Goal: Information Seeking & Learning: Compare options

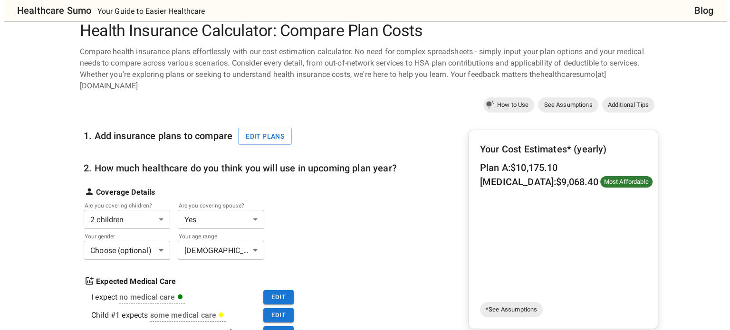
scroll to position [15, 0]
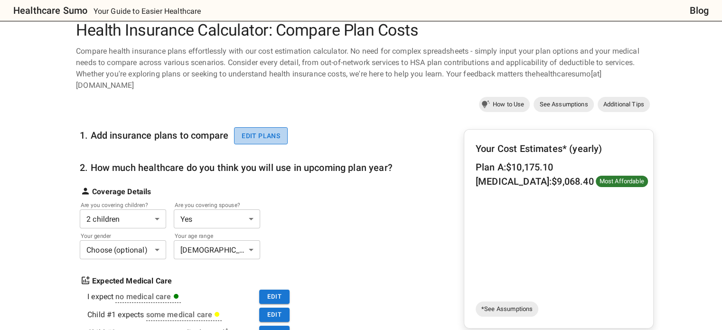
click at [279, 127] on button "Edit plans" at bounding box center [261, 136] width 54 height 18
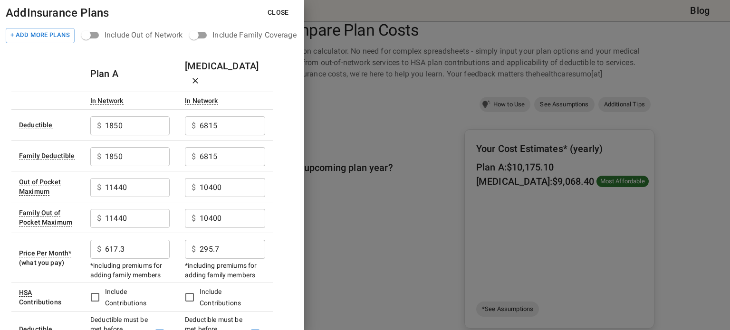
click at [99, 66] on h6 "Plan A" at bounding box center [104, 73] width 28 height 15
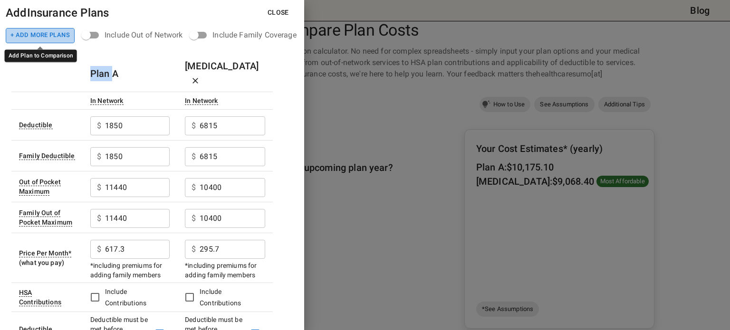
click at [47, 32] on button "+ Add More Plans" at bounding box center [40, 35] width 69 height 15
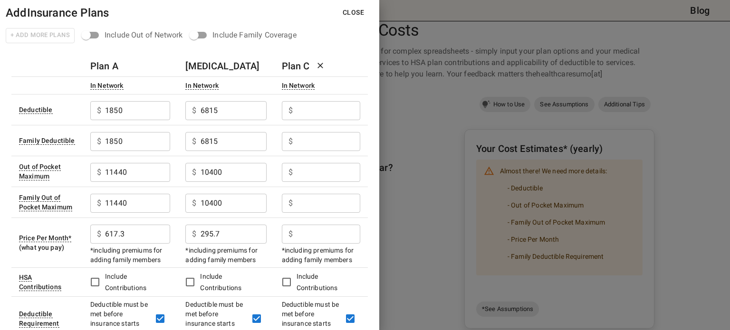
click at [47, 32] on div "+ Add More Plans" at bounding box center [40, 36] width 69 height 16
click at [315, 112] on input "text" at bounding box center [328, 110] width 64 height 19
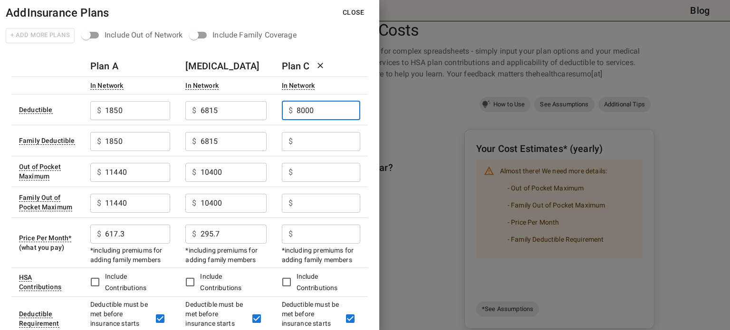
type input "8000"
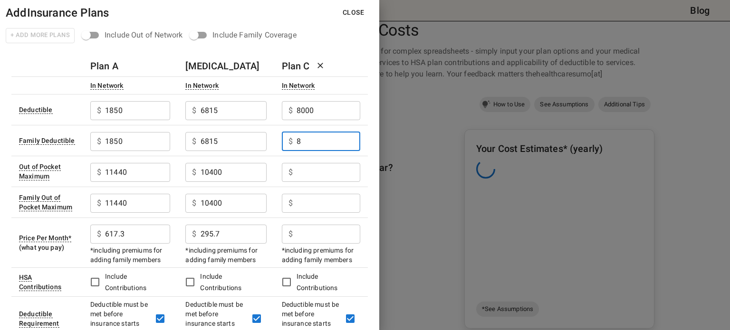
type input "8"
type input "4000"
drag, startPoint x: 315, startPoint y: 112, endPoint x: 256, endPoint y: 124, distance: 60.2
type input "4000"
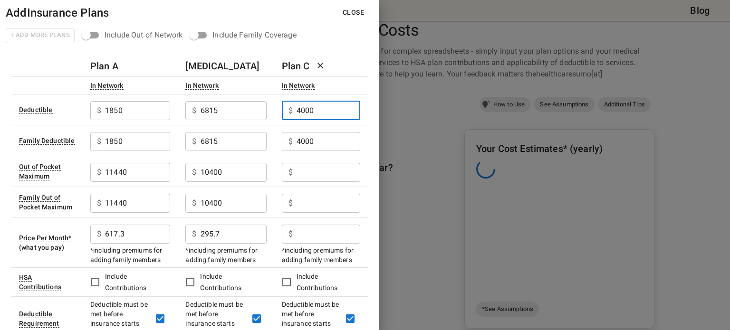
click at [303, 169] on input "text" at bounding box center [328, 172] width 64 height 19
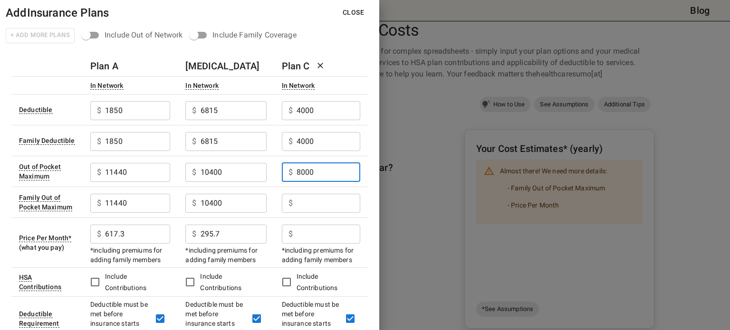
type input "8000"
click at [306, 199] on input "text" at bounding box center [328, 203] width 64 height 19
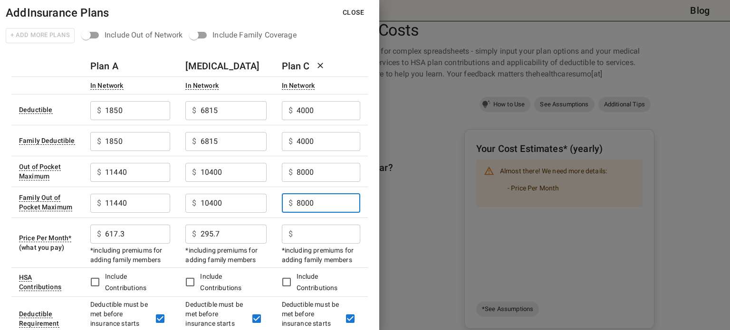
type input "8000"
click at [308, 234] on input "text" at bounding box center [328, 234] width 64 height 19
click at [276, 178] on td "$ 8000 ​" at bounding box center [321, 171] width 94 height 31
click at [303, 235] on input "text" at bounding box center [328, 234] width 64 height 19
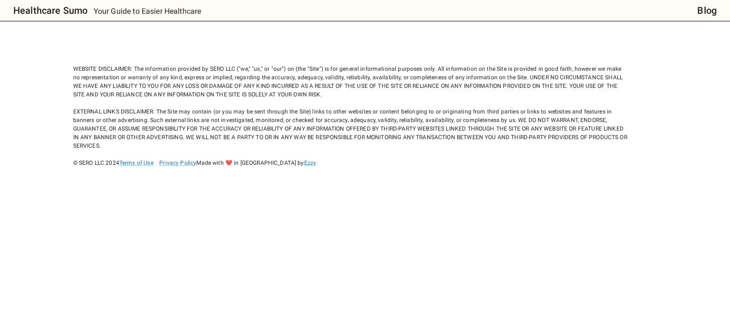
scroll to position [0, 0]
click at [306, 75] on div "WEBSITE DISCLAIMER: The information provided by SERO LLC ("we," "us," or "our")…" at bounding box center [350, 107] width 554 height 120
click at [450, 29] on body "Healthcare Sumo Your Guide to Easier Healthcare Blog WEBSITE DISCLAIMER: The in…" at bounding box center [365, 165] width 730 height 330
click at [421, 79] on div "WEBSITE DISCLAIMER: The information provided by SERO LLC ("we," "us," or "our")…" at bounding box center [350, 107] width 554 height 120
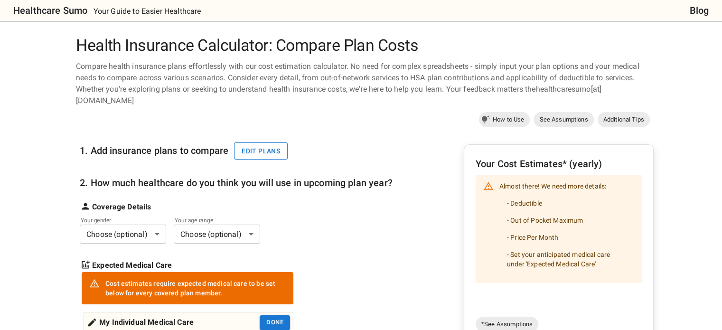
click at [272, 142] on button "Edit plans" at bounding box center [261, 151] width 54 height 18
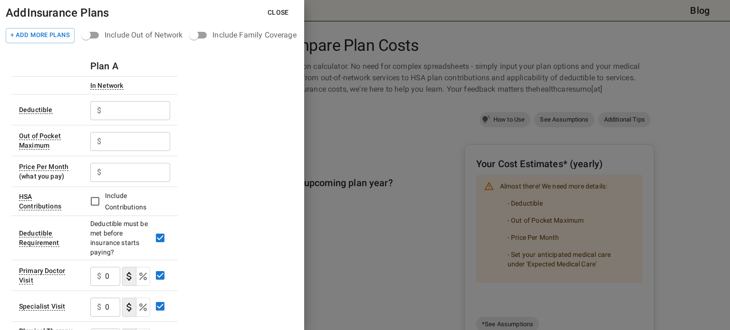
click at [116, 180] on input "text" at bounding box center [137, 172] width 65 height 19
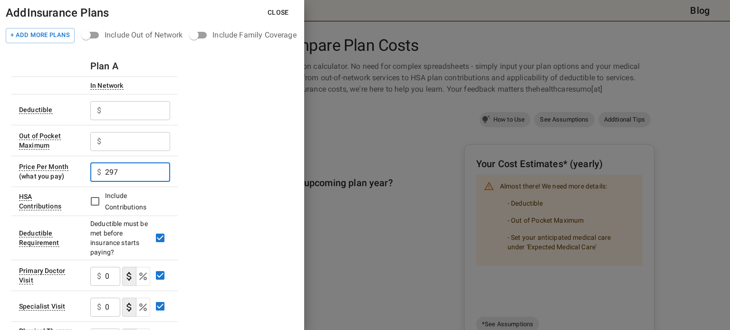
type input "297"
click at [105, 114] on input "text" at bounding box center [137, 110] width 65 height 19
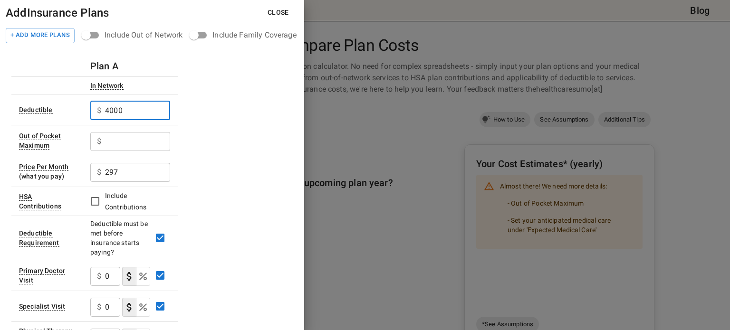
type input "4000"
click at [112, 140] on input "text" at bounding box center [137, 141] width 65 height 19
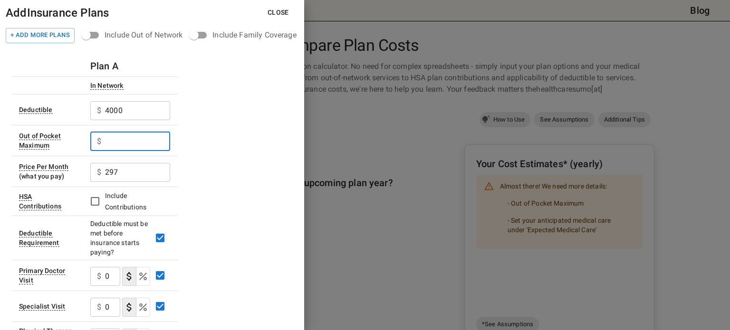
click at [121, 147] on input "text" at bounding box center [137, 141] width 65 height 19
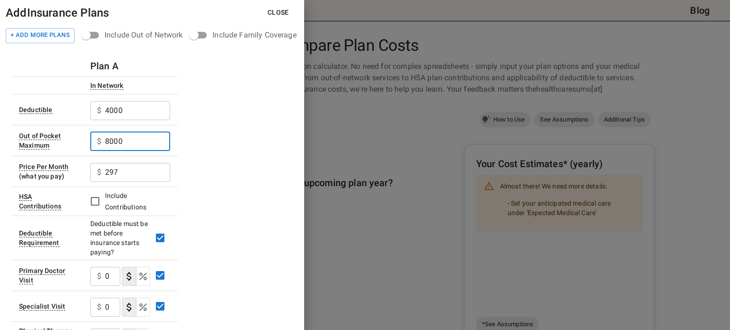
type input "8000"
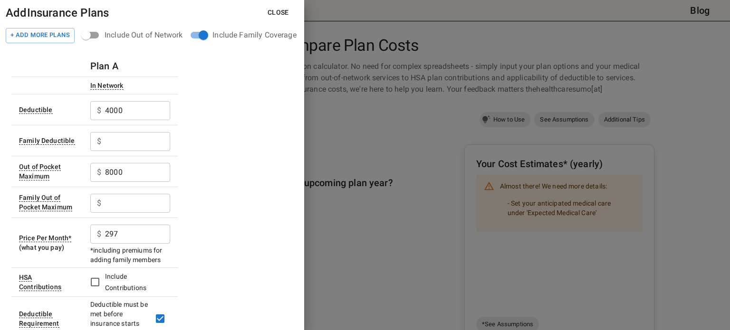
click at [127, 147] on input "text" at bounding box center [137, 141] width 65 height 19
type input "400"
click at [124, 200] on input "text" at bounding box center [137, 203] width 65 height 19
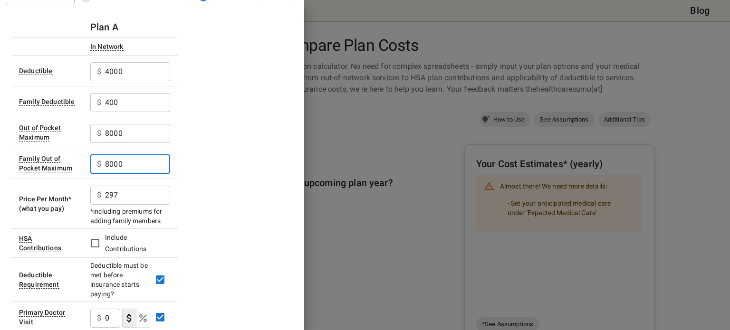
scroll to position [39, 0]
type input "8000"
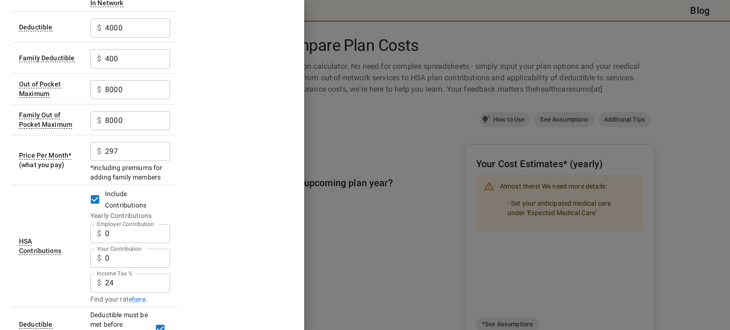
scroll to position [83, 0]
drag, startPoint x: 119, startPoint y: 233, endPoint x: 99, endPoint y: 234, distance: 20.0
click at [99, 234] on div "$ 0 Employer Contribution" at bounding box center [130, 233] width 80 height 19
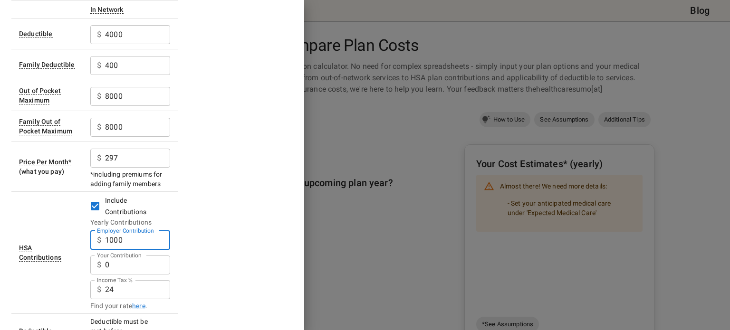
scroll to position [0, 0]
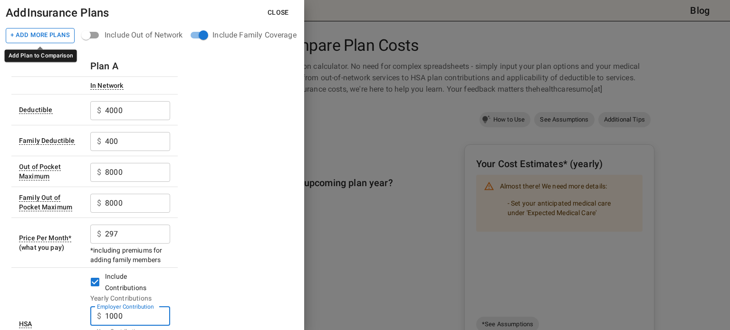
type input "1000"
click at [32, 39] on button "+ Add More Plans" at bounding box center [40, 35] width 69 height 15
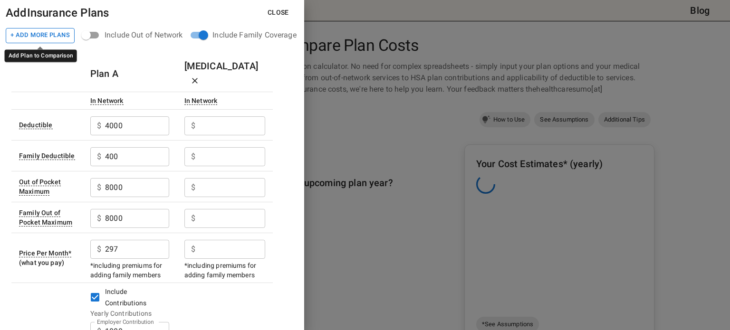
click at [32, 39] on button "+ Add More Plans" at bounding box center [40, 35] width 69 height 15
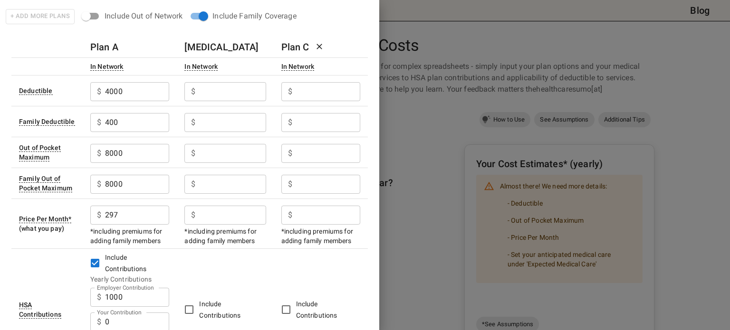
scroll to position [17, 0]
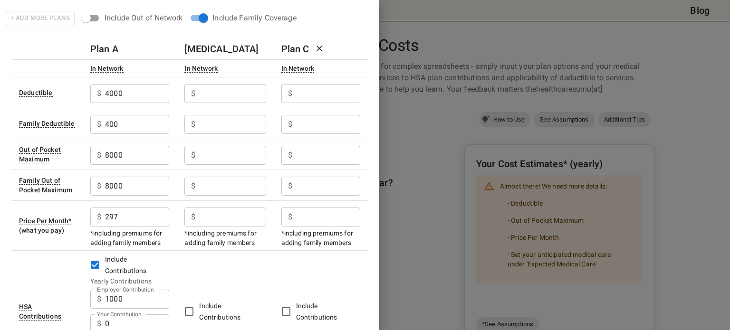
click at [213, 98] on input "Employer Contribution" at bounding box center [232, 93] width 66 height 19
type input "5000"
click at [302, 93] on input "Employer Contribution" at bounding box center [328, 93] width 64 height 19
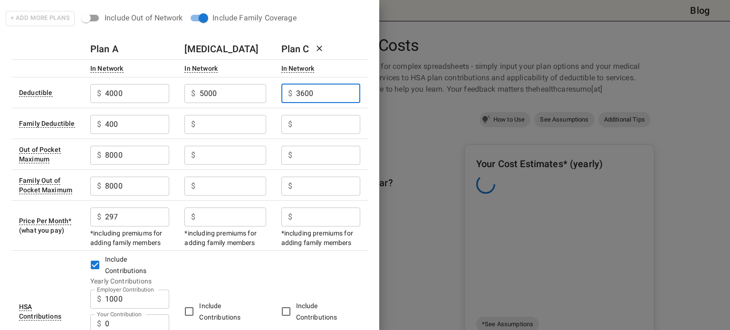
type input "3600"
click at [220, 123] on input "Employer Contribution" at bounding box center [232, 124] width 66 height 19
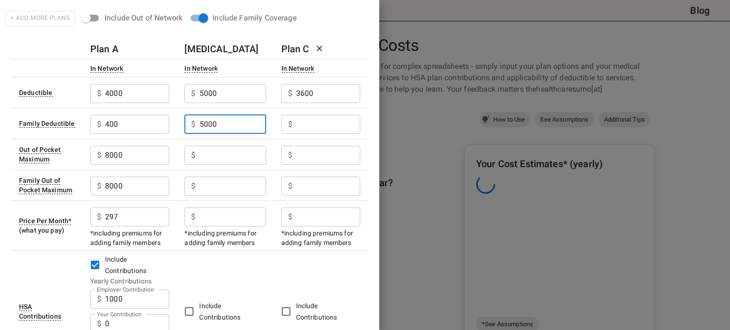
type input "5000"
click at [305, 127] on input "Employer Contribution" at bounding box center [328, 124] width 64 height 19
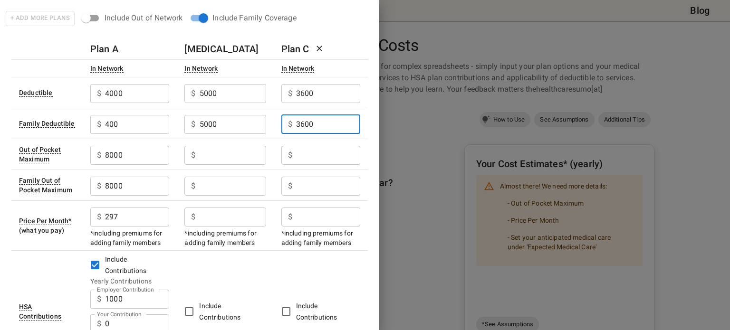
type input "3600"
click at [232, 155] on input "Employer Contribution" at bounding box center [232, 155] width 66 height 19
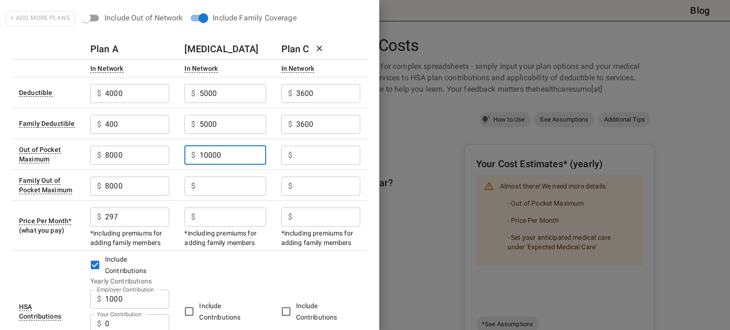
type input "10000"
click at [305, 154] on input "Employer Contribution" at bounding box center [328, 155] width 64 height 19
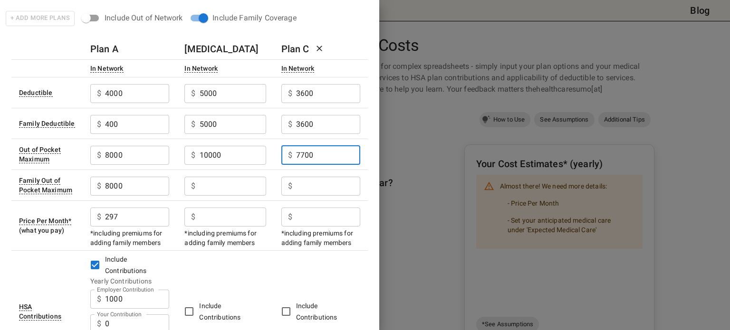
type input "7700"
click at [228, 193] on input "Employer Contribution" at bounding box center [232, 186] width 66 height 19
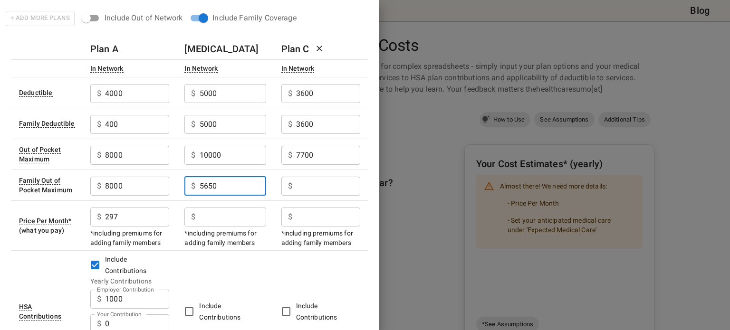
type input "5650"
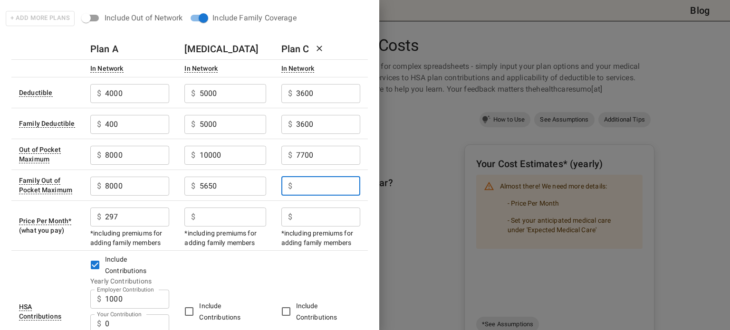
click at [311, 181] on input "Employer Contribution" at bounding box center [328, 186] width 64 height 19
type input "5500"
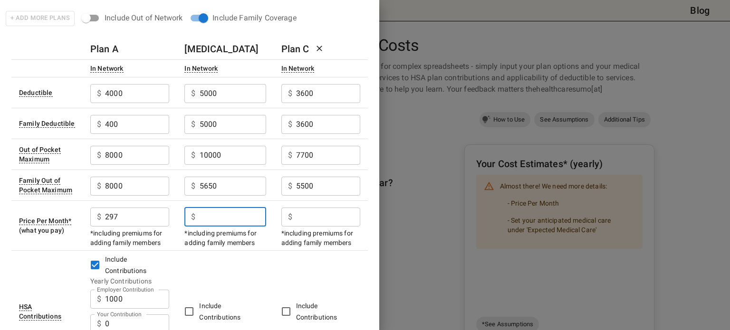
click at [238, 219] on input "Employer Contribution" at bounding box center [232, 217] width 66 height 19
click at [217, 214] on input "Employer Contribution" at bounding box center [232, 217] width 66 height 19
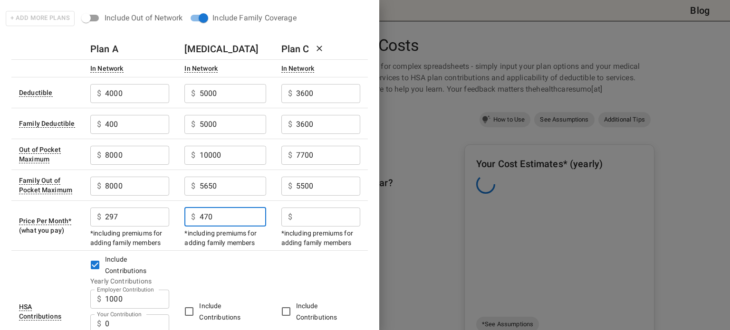
type input "470"
click at [302, 211] on input "Employer Contribution" at bounding box center [328, 217] width 64 height 19
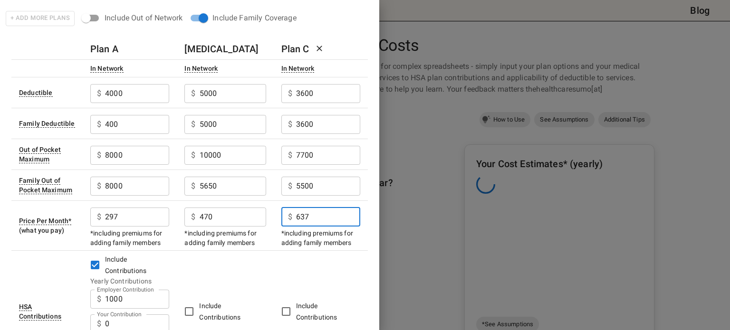
type input "637"
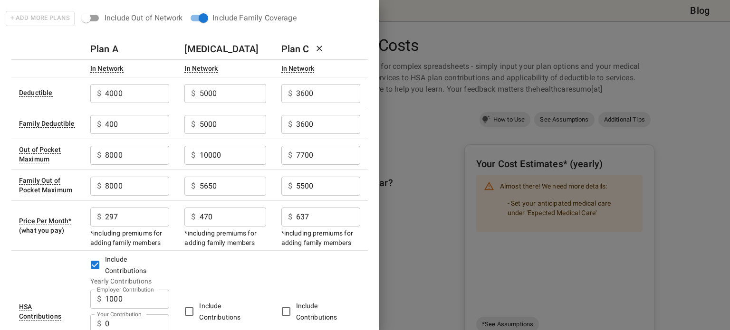
click at [264, 266] on td "Include Contributions" at bounding box center [225, 311] width 96 height 122
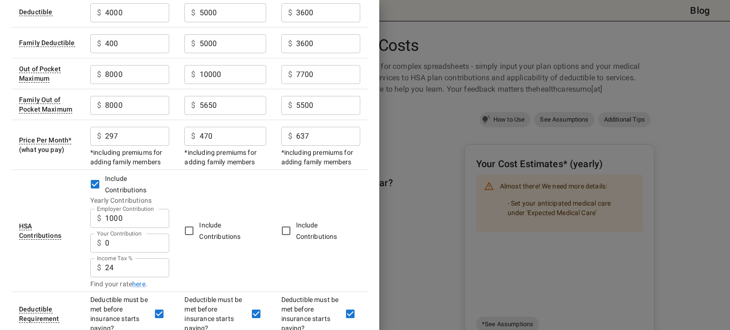
scroll to position [110, 0]
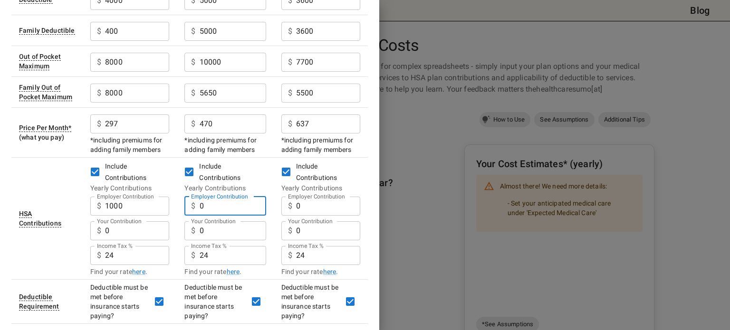
drag, startPoint x: 222, startPoint y: 205, endPoint x: 199, endPoint y: 209, distance: 23.1
click at [199, 209] on input "0" at bounding box center [232, 206] width 66 height 19
type input "2400"
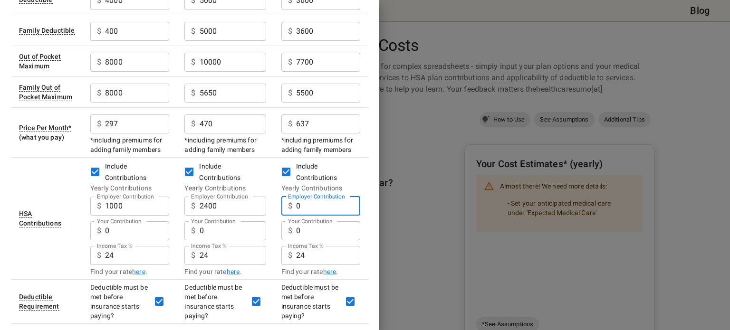
drag, startPoint x: 299, startPoint y: 207, endPoint x: 288, endPoint y: 209, distance: 11.6
click at [288, 209] on div "$ 0 Employer Contribution" at bounding box center [320, 206] width 79 height 19
type input "1800"
click at [272, 212] on td "Include Contributions Yearly Contributions Employer Contribution $ 2400 Employe…" at bounding box center [225, 218] width 96 height 122
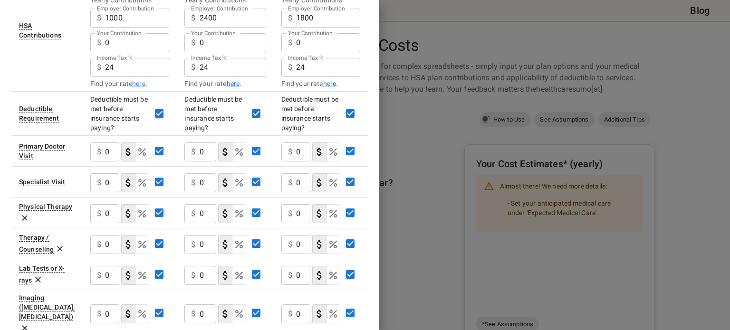
scroll to position [299, 0]
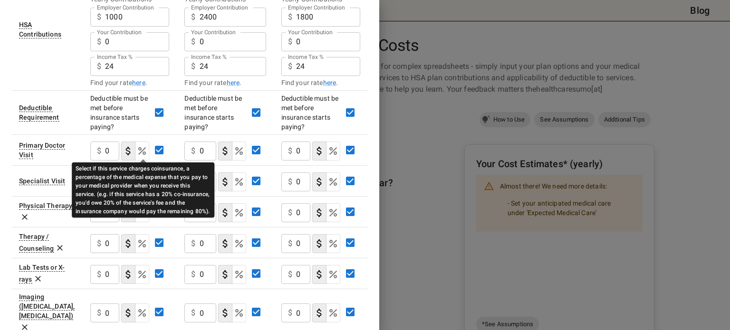
click at [141, 149] on icon "Select if this service charges coinsurance, a percentage of the medical expense…" at bounding box center [142, 151] width 8 height 8
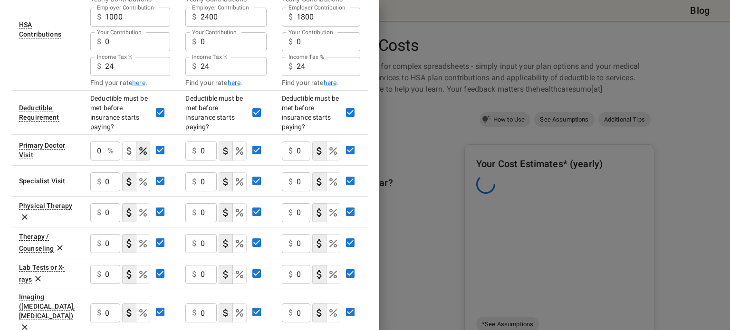
click at [107, 150] on div "0 % ​" at bounding box center [105, 151] width 30 height 19
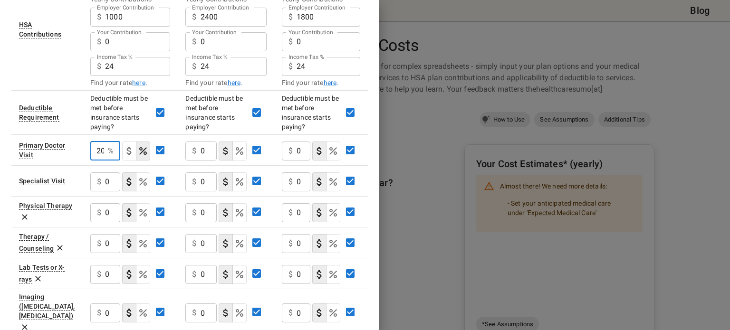
type input "20"
click at [108, 179] on input "0" at bounding box center [112, 181] width 15 height 19
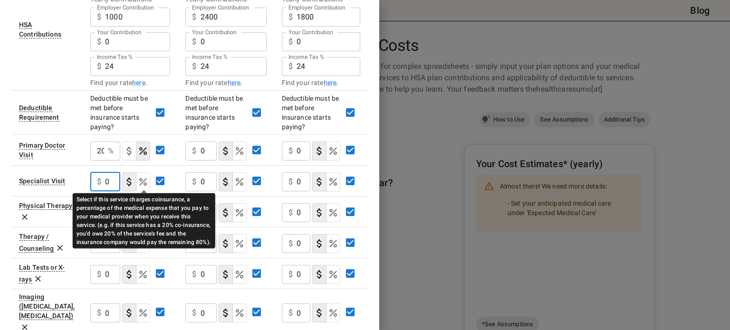
click at [141, 178] on icon "Select if this service charges coinsurance, a percentage of the medical expense…" at bounding box center [143, 182] width 8 height 8
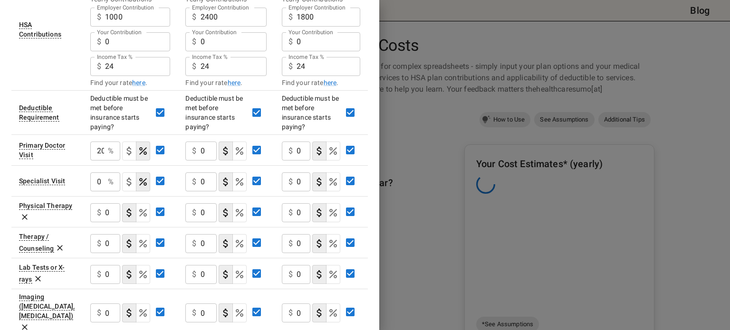
click at [104, 180] on input "0" at bounding box center [97, 181] width 14 height 19
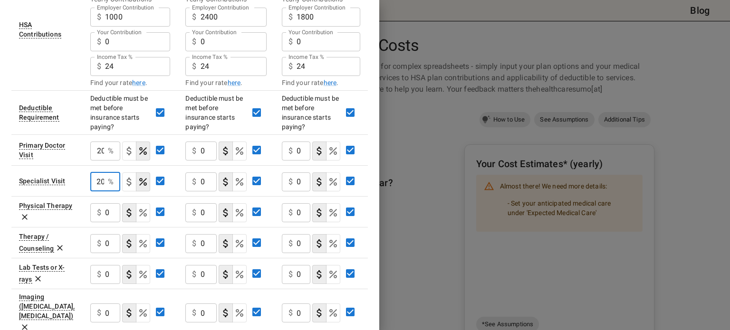
type input "20"
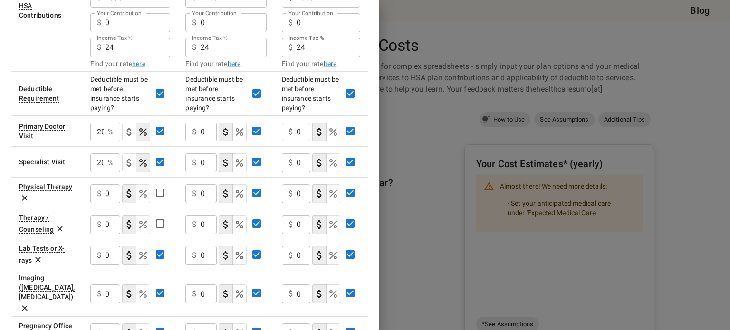
scroll to position [321, 0]
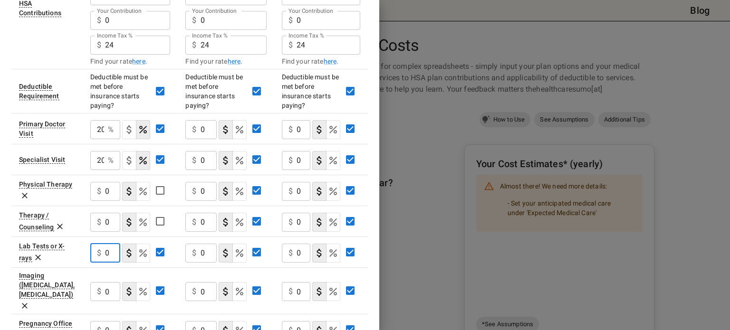
drag, startPoint x: 109, startPoint y: 255, endPoint x: 97, endPoint y: 254, distance: 12.4
click at [97, 254] on div "$ 0 ​" at bounding box center [105, 253] width 30 height 19
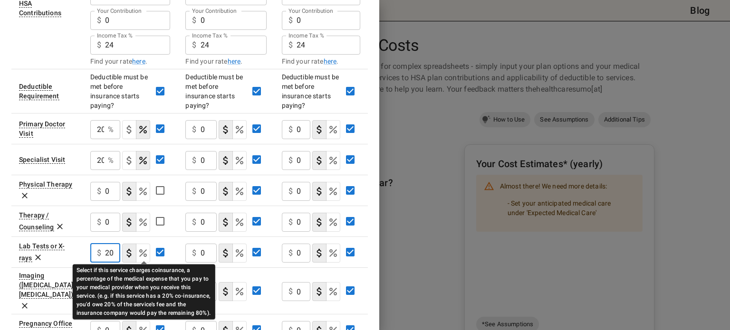
type input "20"
click at [139, 254] on icon "Select if this service charges coinsurance, a percentage of the medical expense…" at bounding box center [142, 252] width 11 height 11
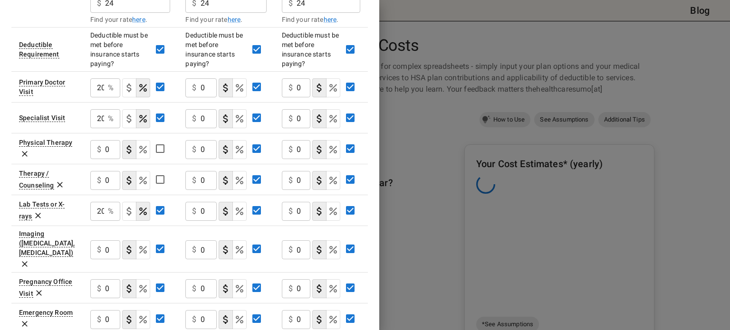
scroll to position [363, 0]
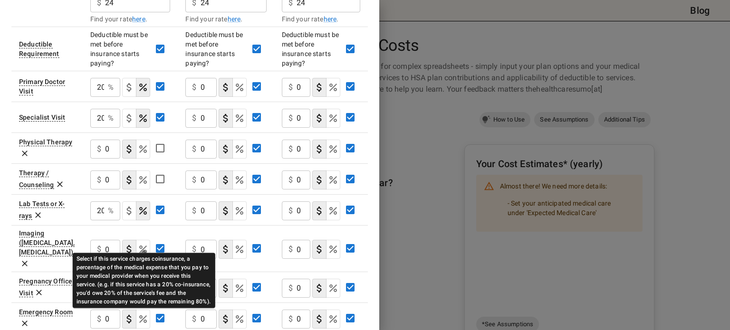
click at [142, 246] on icon "Select if this service charges coinsurance, a percentage of the medical expense…" at bounding box center [143, 250] width 8 height 8
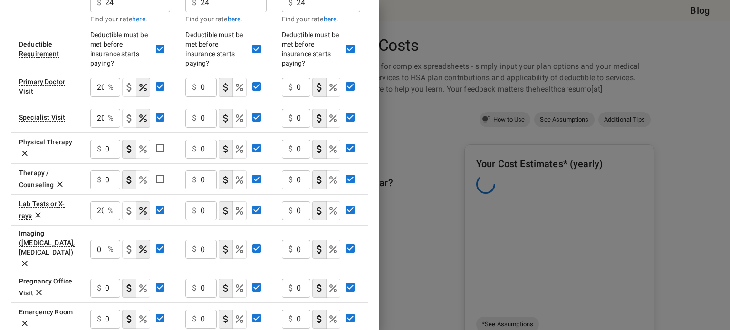
click at [99, 243] on input "0" at bounding box center [97, 249] width 14 height 19
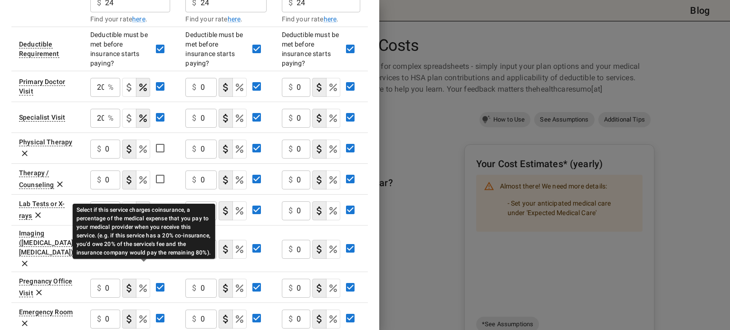
type input "20"
click at [142, 284] on icon "Select if this service charges coinsurance, a percentage of the medical expense…" at bounding box center [143, 288] width 8 height 8
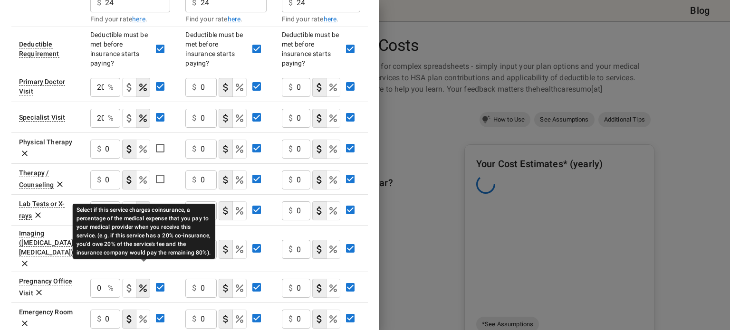
scroll to position [0, 0]
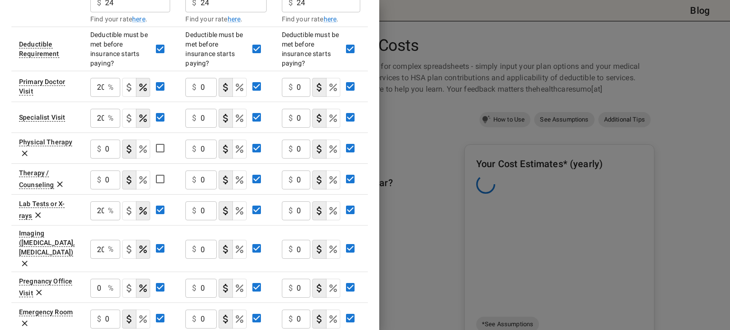
click at [107, 279] on div "0 % ​" at bounding box center [105, 288] width 30 height 19
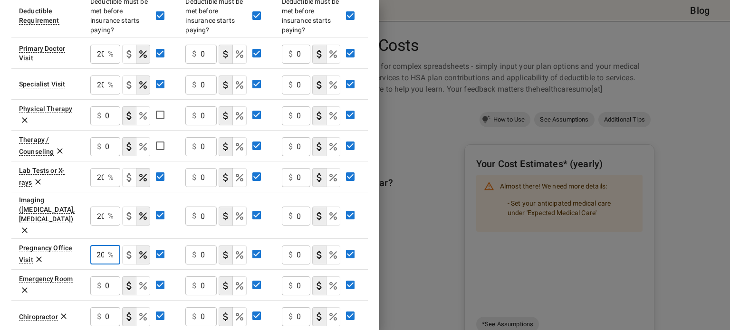
scroll to position [402, 0]
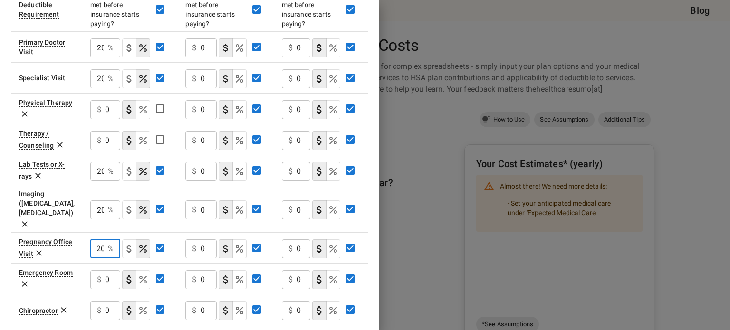
type input "20"
drag, startPoint x: 111, startPoint y: 262, endPoint x: 100, endPoint y: 262, distance: 10.5
click at [100, 270] on div "$ 0 ​" at bounding box center [105, 279] width 30 height 19
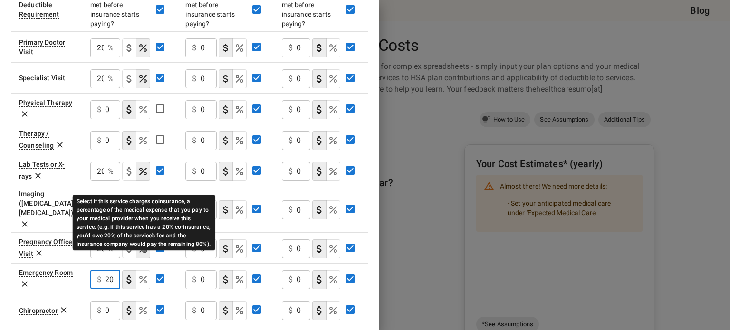
type input "20"
click at [144, 276] on icon "Select if this service charges coinsurance, a percentage of the medical expense…" at bounding box center [143, 280] width 8 height 8
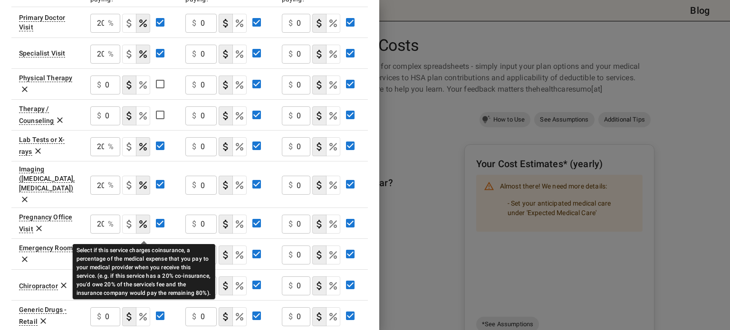
scroll to position [433, 0]
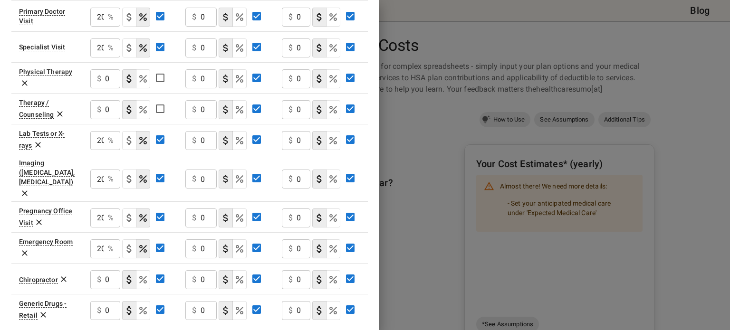
click at [66, 275] on icon at bounding box center [63, 279] width 9 height 9
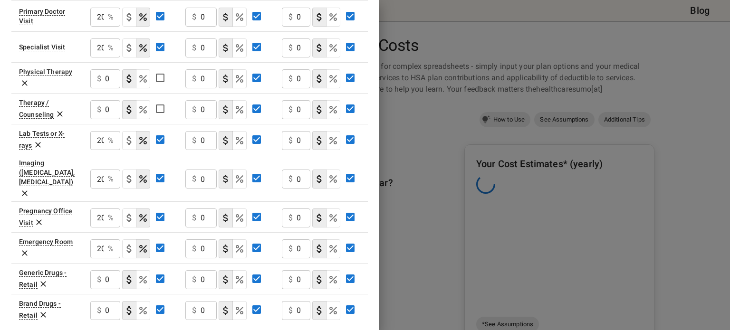
click at [41, 282] on icon at bounding box center [43, 285] width 6 height 6
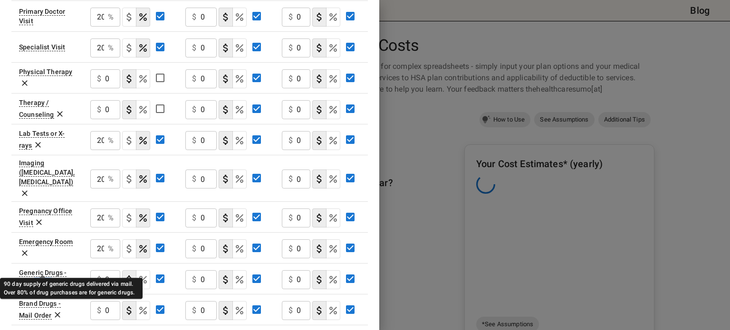
click at [41, 269] on div "Generic Drugs - Mail Order" at bounding box center [42, 279] width 47 height 20
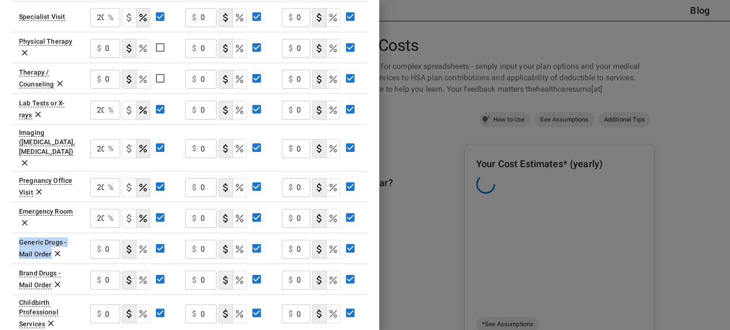
scroll to position [465, 0]
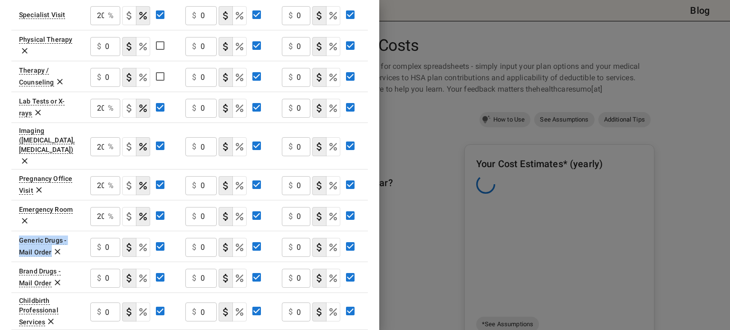
click at [56, 278] on icon at bounding box center [57, 282] width 9 height 9
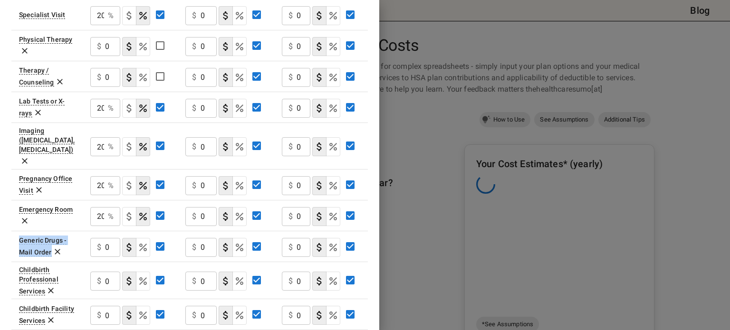
click at [51, 286] on icon at bounding box center [50, 290] width 9 height 9
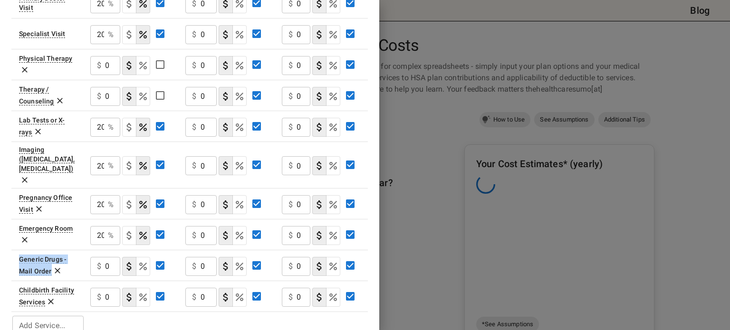
click at [50, 297] on icon at bounding box center [50, 301] width 9 height 9
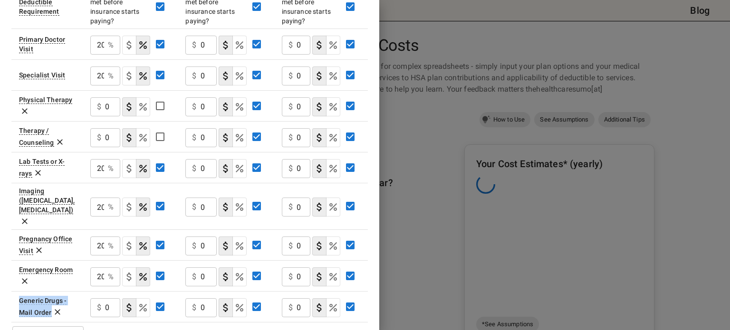
scroll to position [405, 0]
click at [55, 142] on icon at bounding box center [59, 142] width 9 height 9
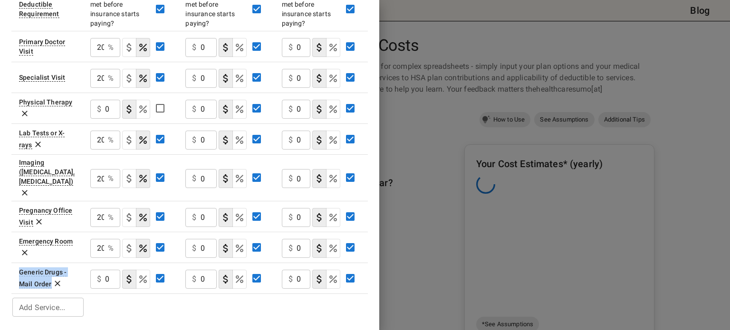
scroll to position [385, 0]
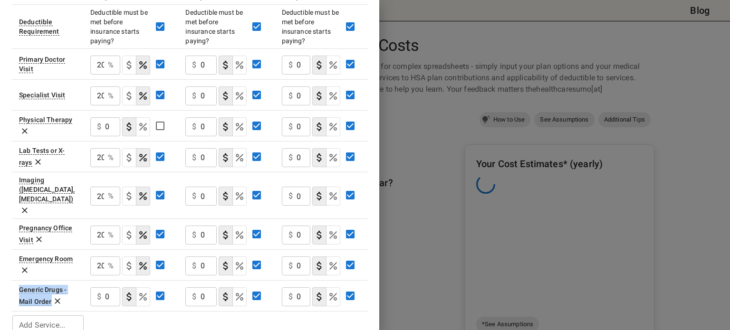
click at [25, 131] on icon at bounding box center [24, 130] width 9 height 9
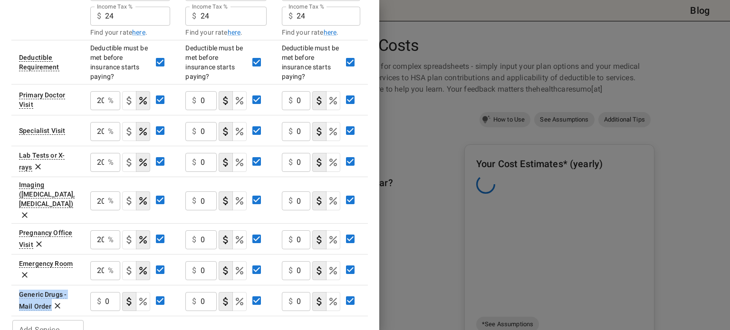
scroll to position [351, 0]
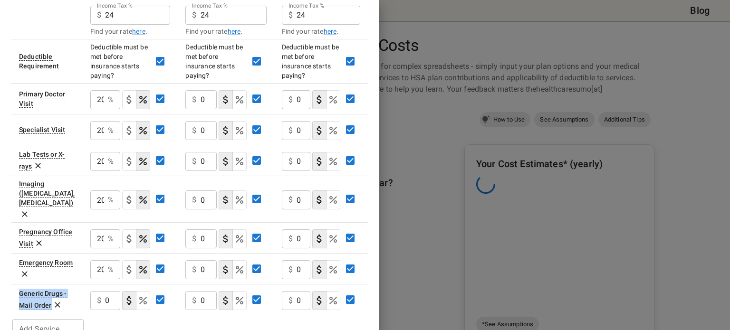
click at [149, 295] on icon "Select if this service charges coinsurance, a percentage of the medical expense…" at bounding box center [142, 300] width 11 height 11
click at [104, 291] on input "0" at bounding box center [97, 300] width 14 height 19
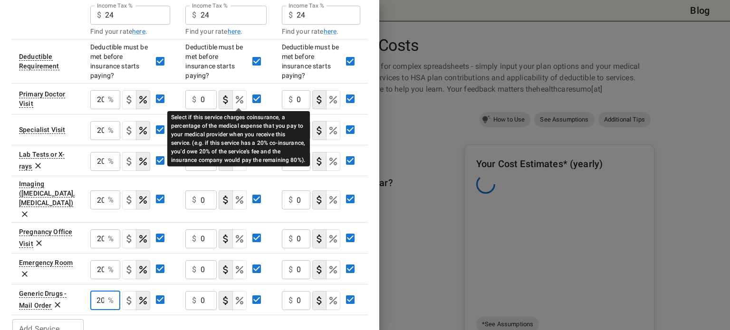
type input "20"
click at [237, 97] on icon "Select if this service charges coinsurance, a percentage of the medical expense…" at bounding box center [239, 99] width 11 height 11
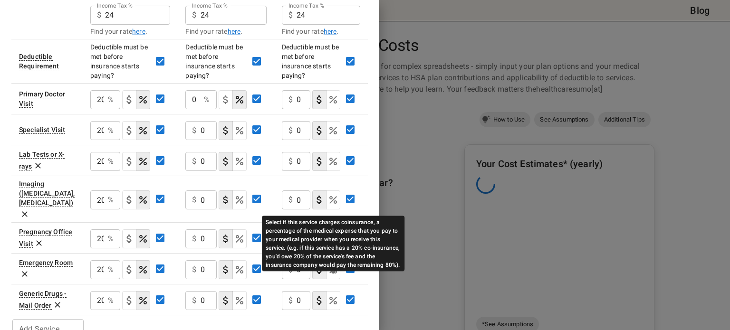
click at [332, 295] on icon "Select if this service charges coinsurance, a percentage of the medical expense…" at bounding box center [332, 300] width 11 height 11
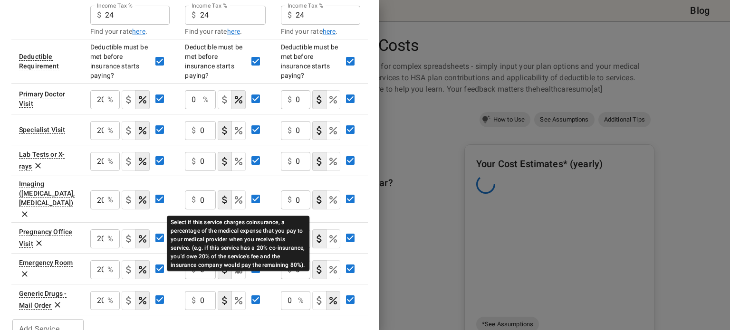
click at [240, 297] on icon "Select if this service charges coinsurance, a percentage of the medical expense…" at bounding box center [239, 301] width 8 height 8
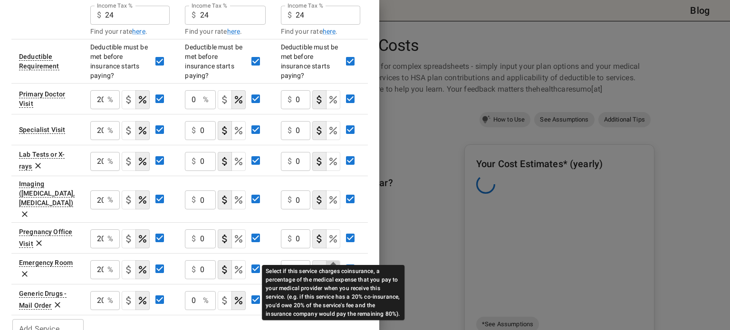
click at [333, 266] on icon "Select if this service charges coinsurance, a percentage of the medical expense…" at bounding box center [333, 270] width 8 height 8
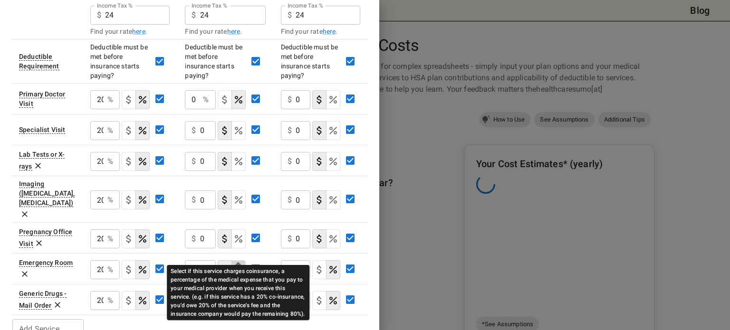
click at [239, 266] on icon "Select if this service charges coinsurance, a percentage of the medical expense…" at bounding box center [239, 270] width 8 height 8
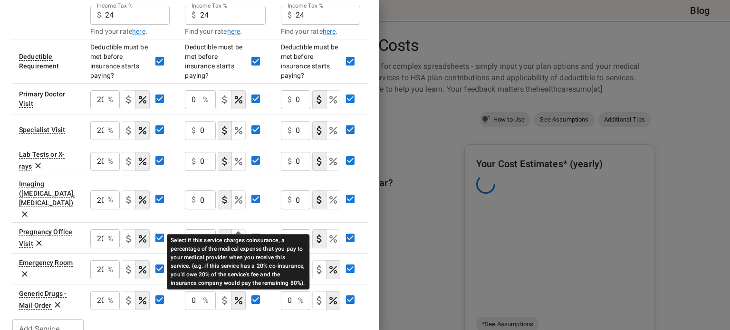
click at [237, 233] on icon "Select if this service charges coinsurance, a percentage of the medical expense…" at bounding box center [238, 238] width 11 height 11
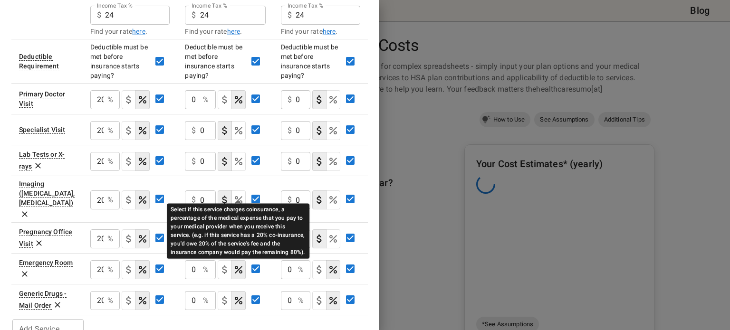
click at [237, 194] on icon "Select if this service charges coinsurance, a percentage of the medical expense…" at bounding box center [238, 199] width 11 height 11
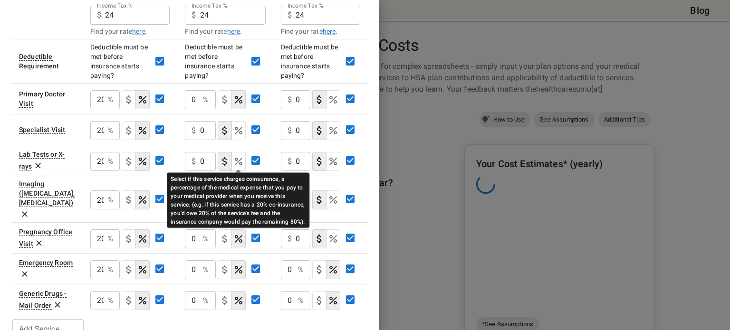
click at [234, 163] on icon "Select if this service charges coinsurance, a percentage of the medical expense…" at bounding box center [238, 161] width 11 height 11
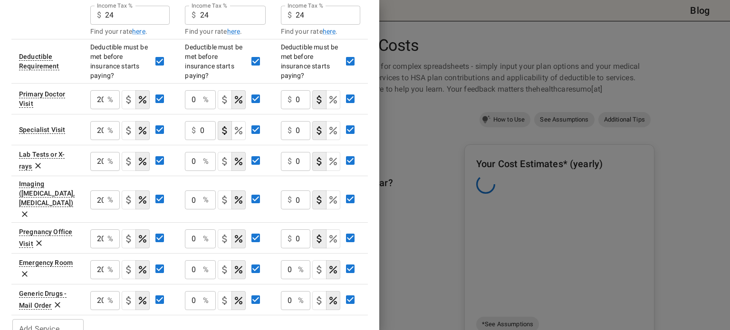
click at [239, 136] on button "coinsurance" at bounding box center [238, 130] width 14 height 19
click at [332, 233] on icon "Select if this service charges coinsurance, a percentage of the medical expense…" at bounding box center [332, 238] width 11 height 11
click at [331, 194] on icon "Select if this service charges coinsurance, a percentage of the medical expense…" at bounding box center [332, 199] width 11 height 11
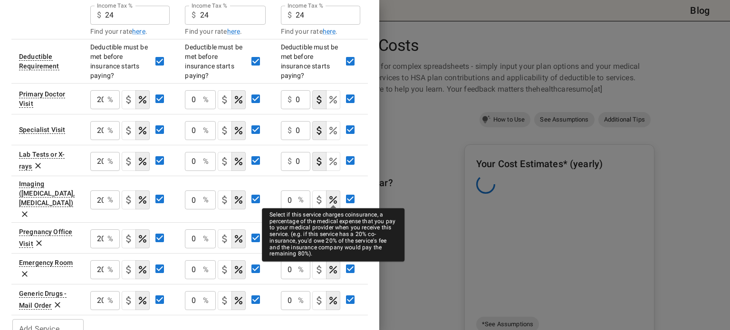
click at [333, 162] on icon "Select if this service charges coinsurance, a percentage of the medical expense…" at bounding box center [333, 162] width 8 height 8
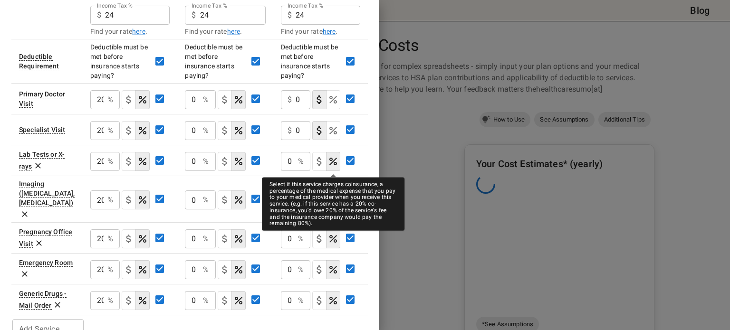
click at [333, 129] on icon "Select if this service charges coinsurance, a percentage of the medical expense…" at bounding box center [332, 130] width 11 height 11
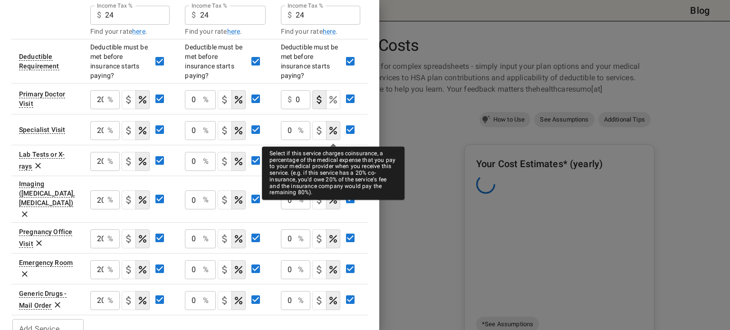
click at [333, 98] on icon "Select if this service charges coinsurance, a percentage of the medical expense…" at bounding box center [333, 100] width 8 height 8
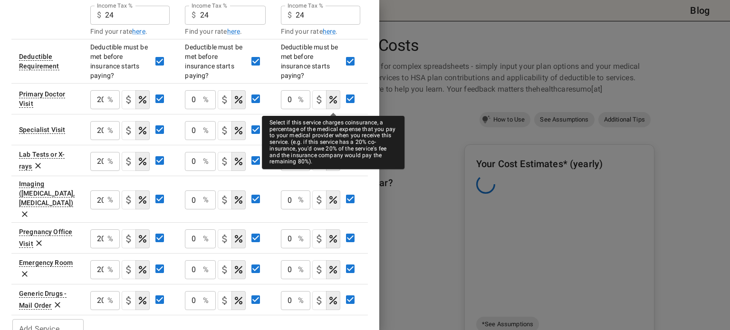
click at [196, 100] on input "0" at bounding box center [192, 99] width 14 height 19
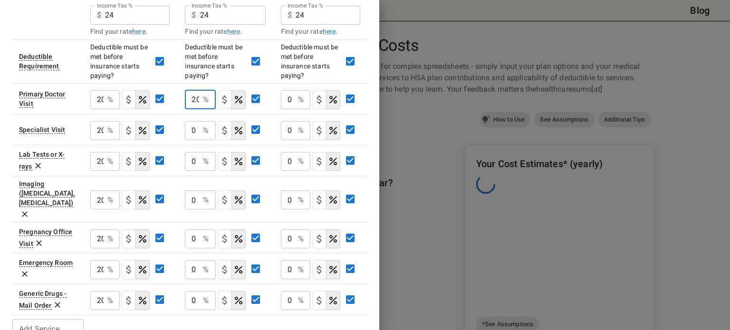
scroll to position [0, 1]
type input "20"
click at [198, 127] on input "0" at bounding box center [192, 130] width 14 height 19
type input "20"
click at [195, 158] on input "0" at bounding box center [192, 161] width 14 height 19
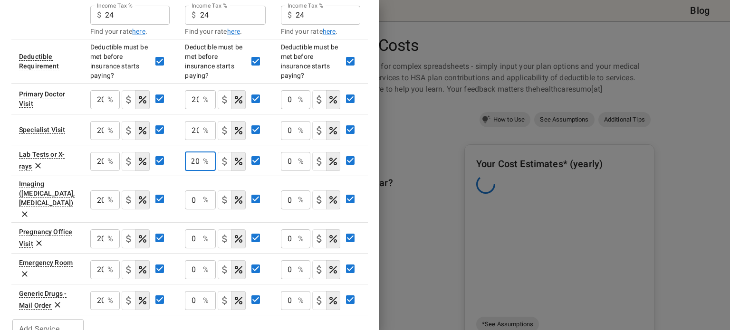
type input "20"
click at [198, 190] on input "0" at bounding box center [192, 199] width 14 height 19
type input "20"
click at [196, 229] on input "0" at bounding box center [192, 238] width 14 height 19
type input "20"
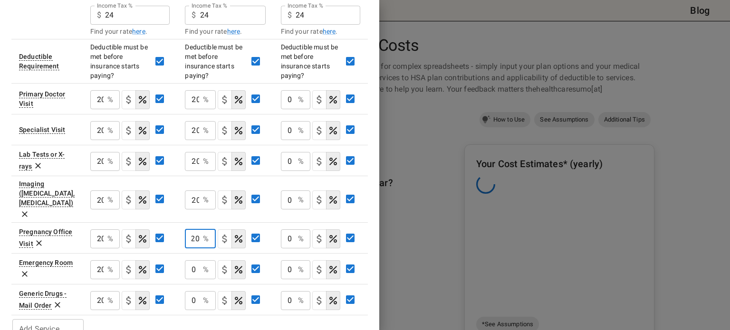
click at [198, 260] on input "0" at bounding box center [192, 269] width 14 height 19
type input "20"
click at [197, 291] on input "0" at bounding box center [192, 300] width 14 height 19
type input "20"
click at [293, 101] on input "0" at bounding box center [287, 99] width 13 height 19
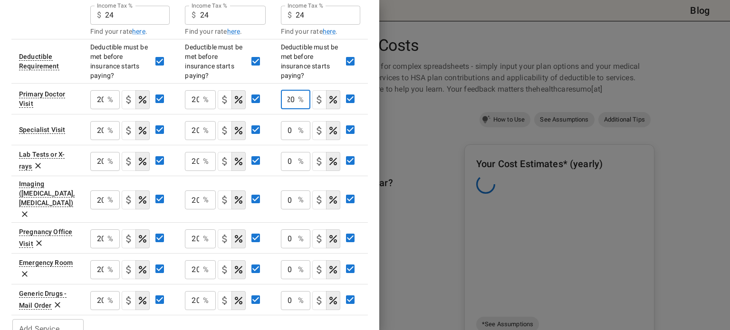
type input "20"
click at [287, 125] on input "0" at bounding box center [287, 130] width 13 height 19
type input "20"
click at [290, 158] on input "0" at bounding box center [287, 161] width 13 height 19
type input "20"
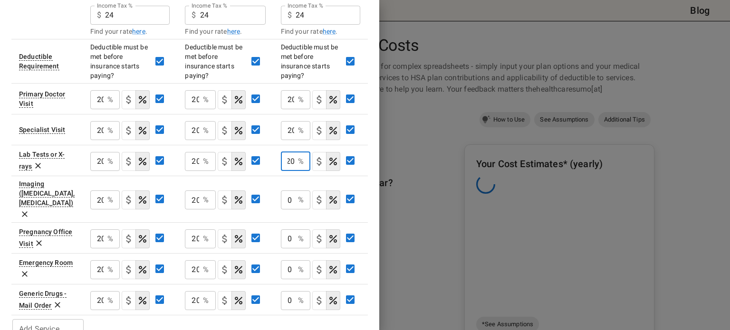
click at [293, 190] on input "0" at bounding box center [287, 199] width 13 height 19
type input "20"
click at [294, 229] on input "0" at bounding box center [287, 238] width 13 height 19
type input "20"
click at [294, 260] on input "0" at bounding box center [287, 269] width 13 height 19
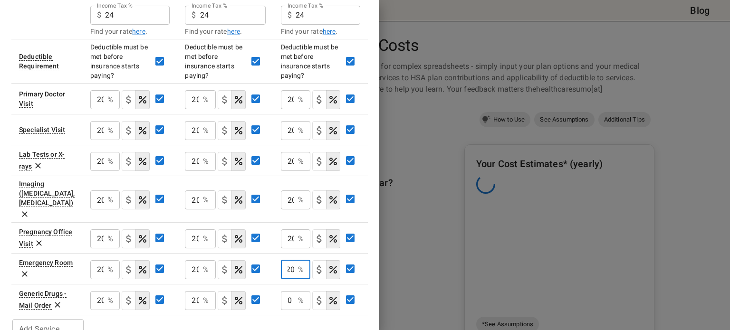
type input "20"
click at [293, 291] on input "0" at bounding box center [287, 300] width 13 height 19
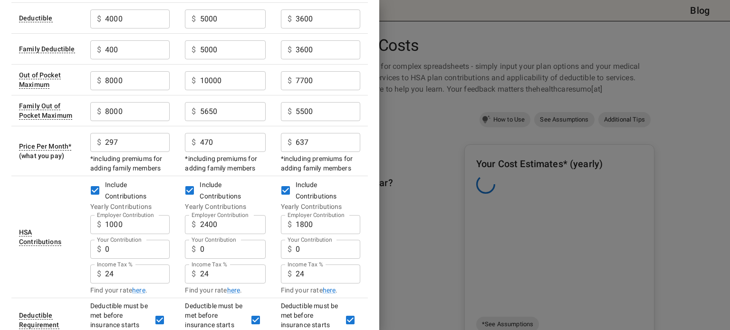
scroll to position [0, 0]
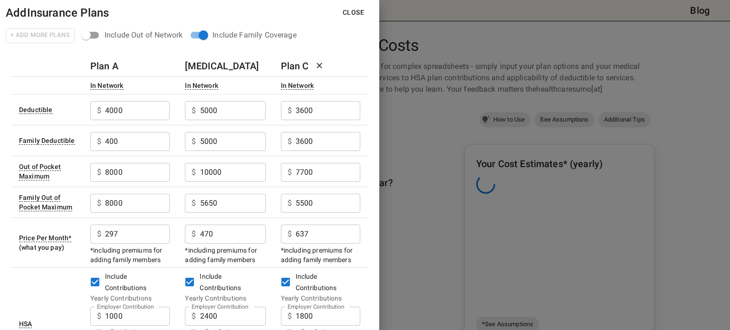
type input "20"
click at [64, 39] on div "+ Add More Plans" at bounding box center [40, 36] width 69 height 16
click at [354, 15] on button "Close" at bounding box center [353, 13] width 37 height 18
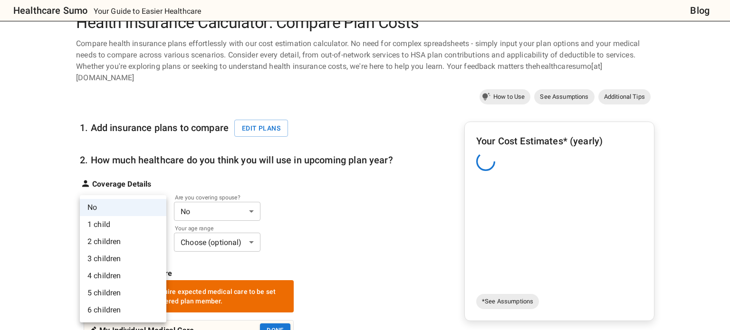
click at [121, 238] on li "2 children" at bounding box center [123, 241] width 86 height 17
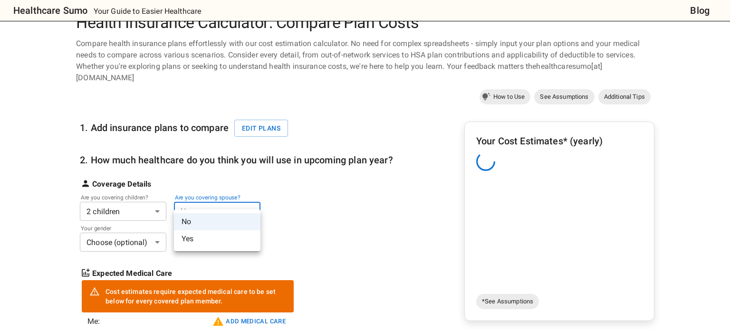
click at [202, 237] on li "Yes" at bounding box center [217, 238] width 86 height 17
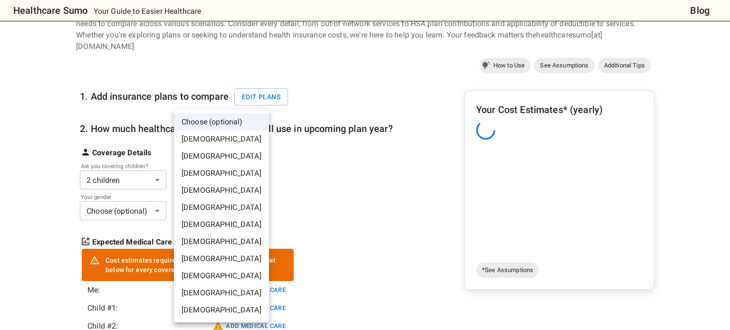
click at [202, 192] on li "[DEMOGRAPHIC_DATA]" at bounding box center [221, 190] width 95 height 17
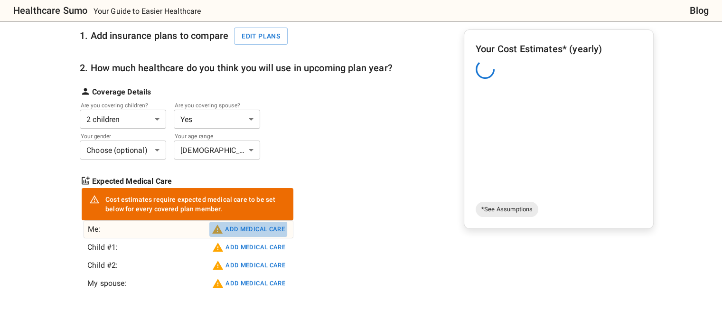
click at [243, 222] on button "Add medical care" at bounding box center [248, 229] width 78 height 15
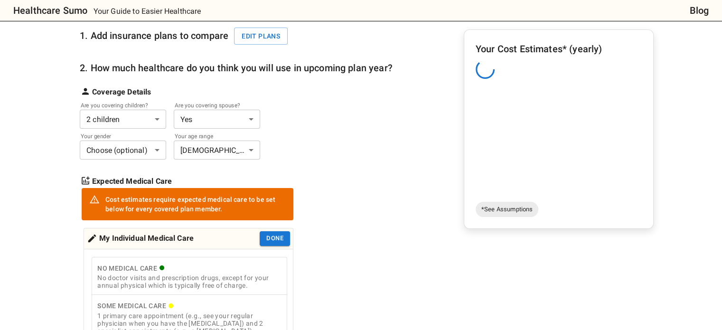
click at [212, 263] on div "No Medical Care" at bounding box center [189, 269] width 184 height 12
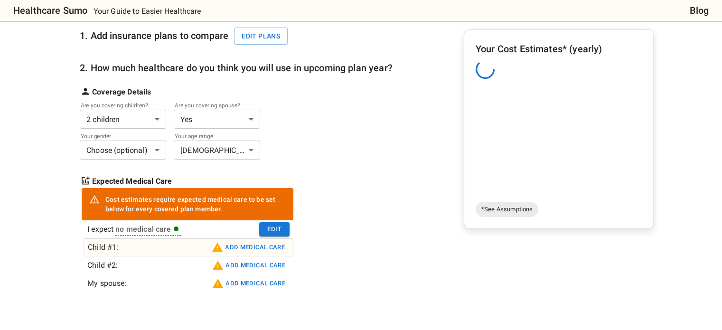
click at [242, 240] on button "Add medical care" at bounding box center [248, 247] width 78 height 15
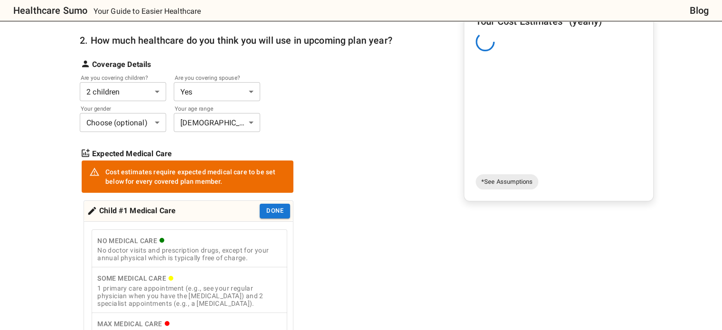
click at [198, 284] on div "1 primary care appointment (e.g., see your regular physician when you have the …" at bounding box center [189, 295] width 184 height 23
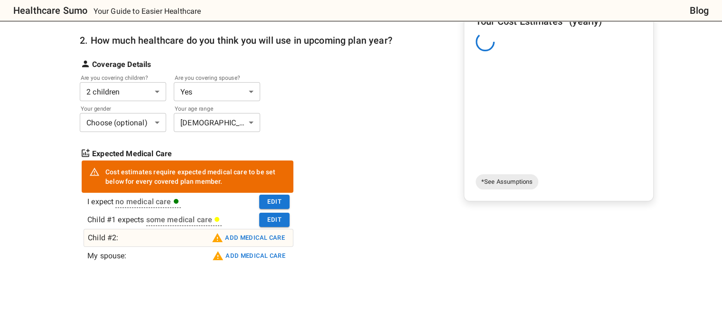
click at [234, 230] on button "Add medical care" at bounding box center [248, 237] width 78 height 15
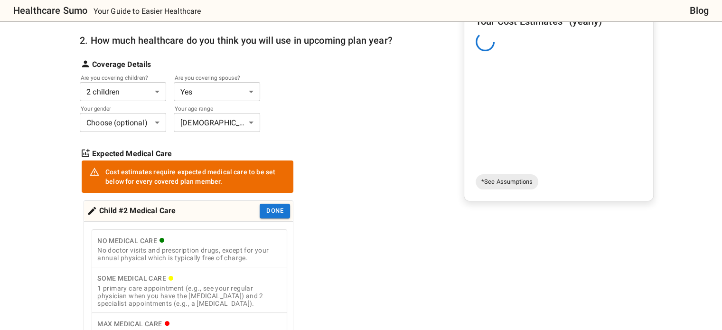
click at [209, 284] on div "1 primary care appointment (e.g., see your regular physician when you have the …" at bounding box center [189, 295] width 184 height 23
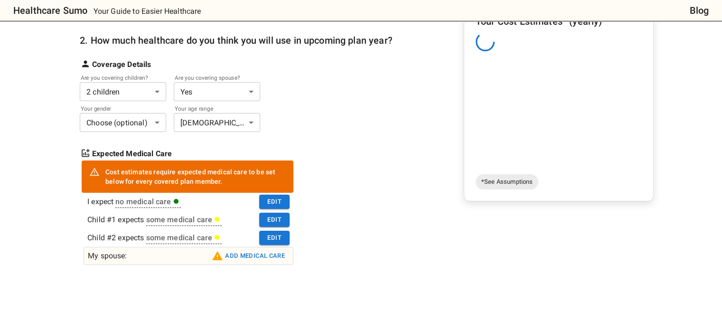
click at [245, 248] on button "Add medical care" at bounding box center [248, 255] width 78 height 15
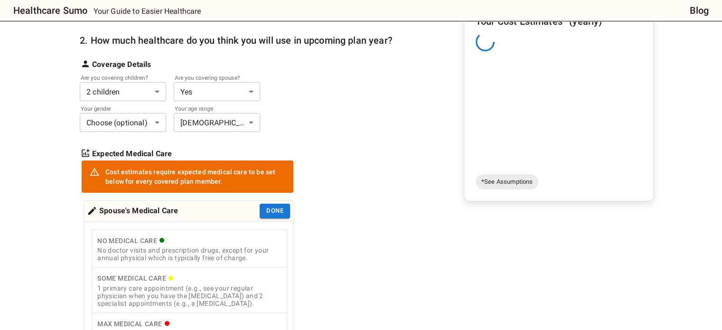
click at [219, 284] on div "1 primary care appointment (e.g., see your regular physician when you have the …" at bounding box center [189, 295] width 184 height 23
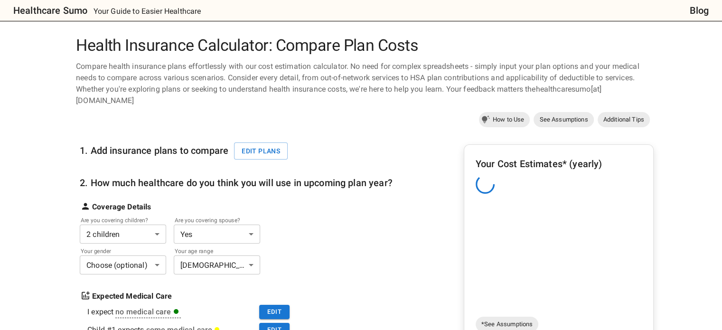
click at [502, 159] on h6 "Your Cost Estimates* (yearly)" at bounding box center [559, 163] width 166 height 15
click at [410, 223] on div "1. Add insurance plans to compare Edit plans 2. How much healthcare do you thin…" at bounding box center [365, 296] width 578 height 332
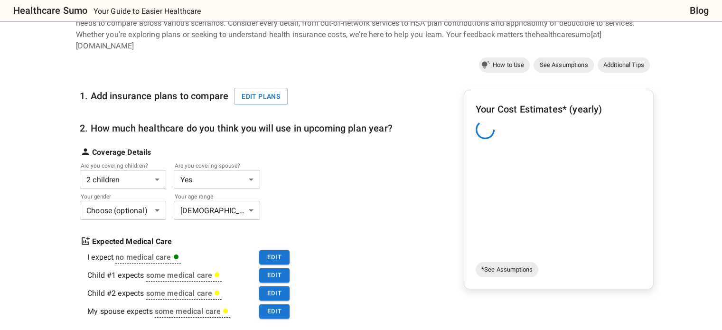
scroll to position [55, 0]
click at [506, 265] on span "*See Assumptions" at bounding box center [507, 269] width 63 height 9
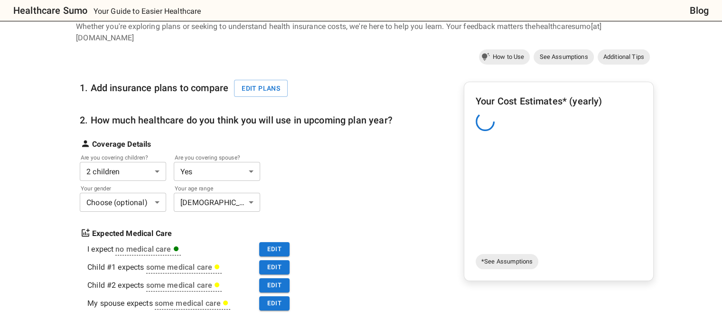
scroll to position [63, 0]
click at [302, 75] on div "1. Add insurance plans to compare Edit plans 2. How much healthcare do you thin…" at bounding box center [236, 193] width 313 height 253
click at [192, 240] on div "I expect no medical care Edit" at bounding box center [189, 249] width 210 height 18
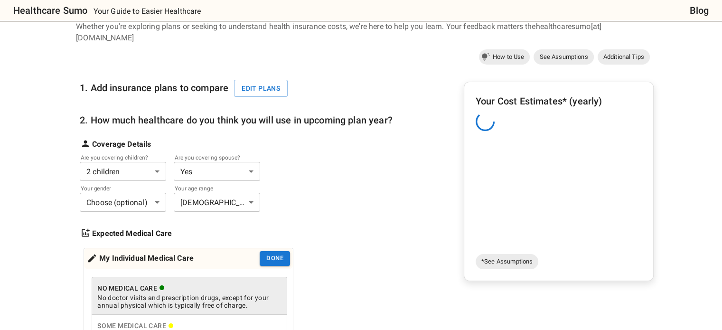
scroll to position [110, 0]
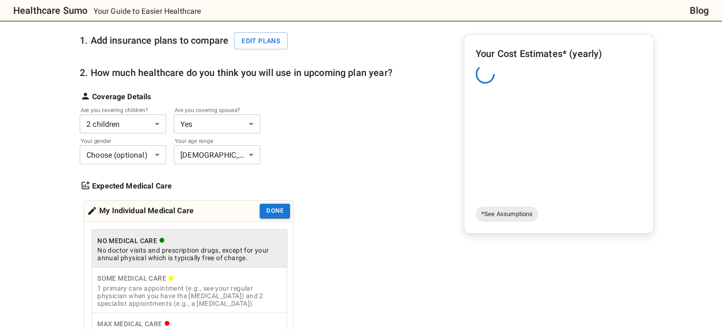
click at [168, 284] on div "1 primary care appointment (e.g., see your regular physician when you have the …" at bounding box center [189, 295] width 184 height 23
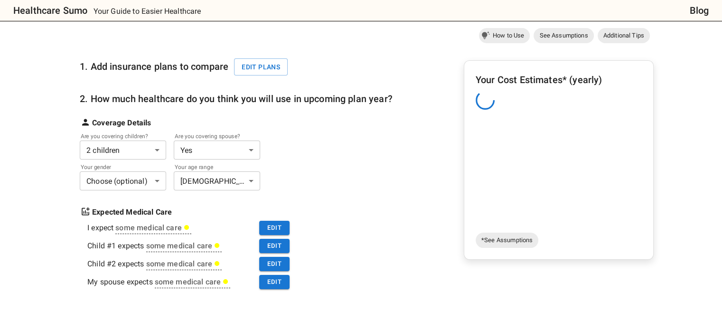
scroll to position [0, 0]
